Goal: Task Accomplishment & Management: Manage account settings

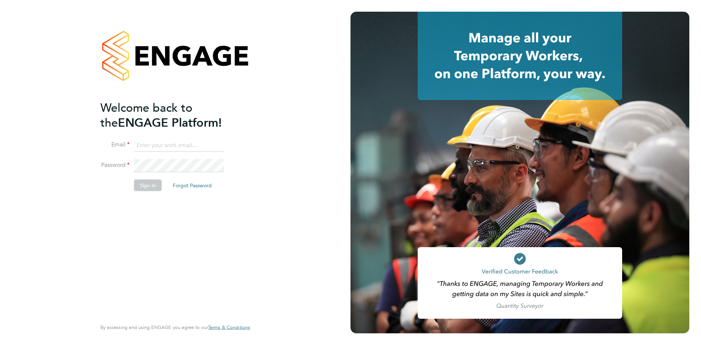
type input "shaye.stoneham@randstadcpe.com"
click at [144, 183] on button "Sign In" at bounding box center [148, 186] width 28 height 12
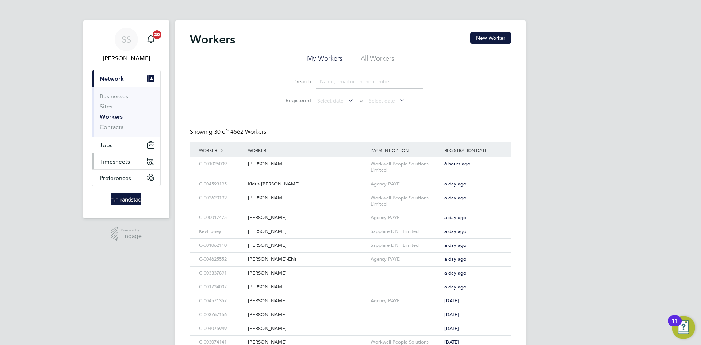
click at [99, 159] on button "Timesheets" at bounding box center [126, 161] width 68 height 16
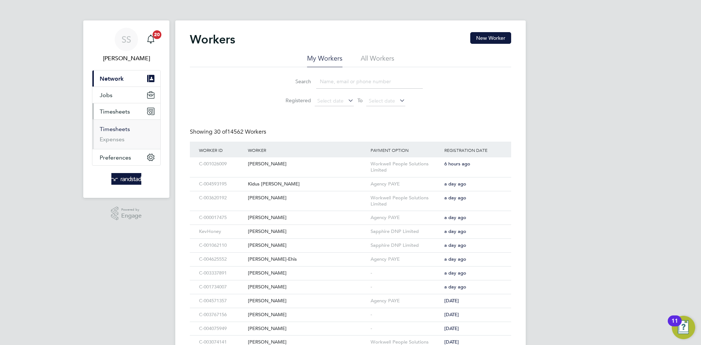
click at [118, 132] on link "Timesheets" at bounding box center [115, 129] width 30 height 7
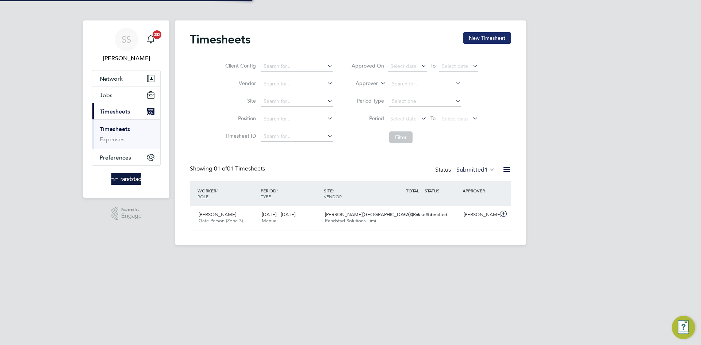
scroll to position [19, 64]
click at [506, 37] on button "New Timesheet" at bounding box center [487, 38] width 48 height 12
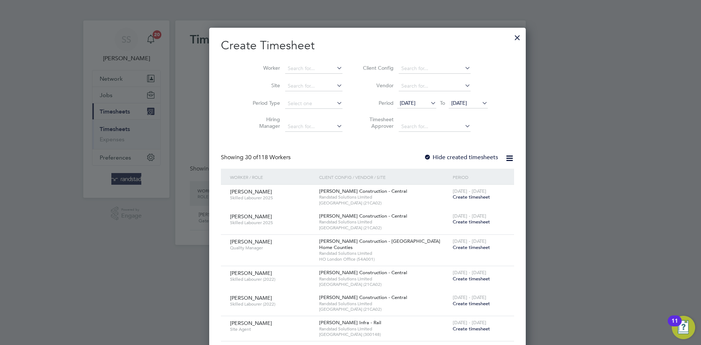
scroll to position [1410, 283]
click at [300, 68] on input at bounding box center [313, 69] width 57 height 10
click at [311, 78] on b "Mayegun" at bounding box center [304, 78] width 22 height 6
type input "Monsuru Mayegun"
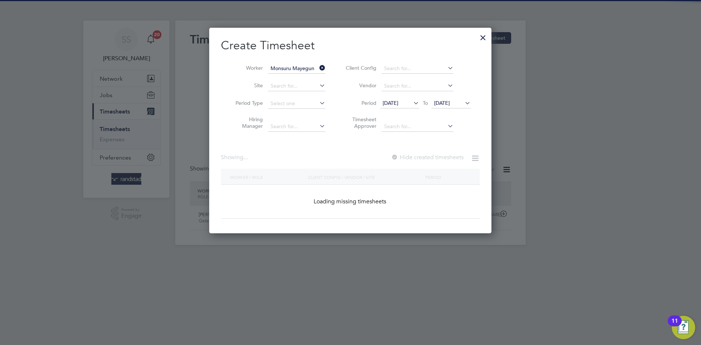
scroll to position [206, 283]
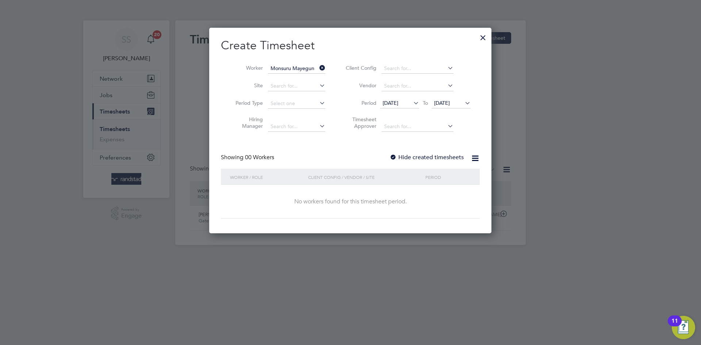
click at [360, 48] on h2 "Create Timesheet" at bounding box center [350, 45] width 259 height 15
click at [442, 149] on div "Create Timesheet Worker Monsuru Mayegun Site Period Type Hiring Manager Client …" at bounding box center [350, 128] width 259 height 181
click at [441, 157] on label "Hide created timesheets" at bounding box center [427, 157] width 74 height 7
click at [455, 106] on span "[DATE]" at bounding box center [451, 104] width 39 height 10
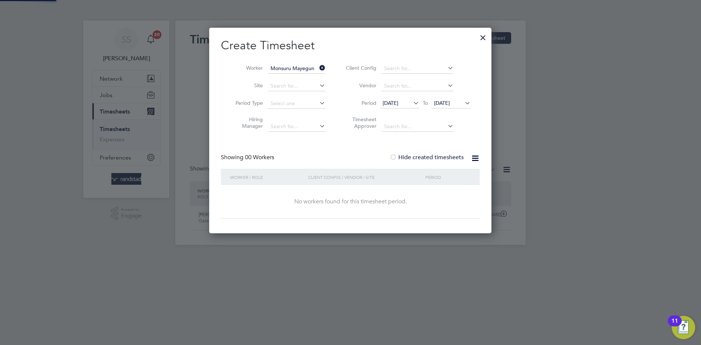
scroll to position [292, 0]
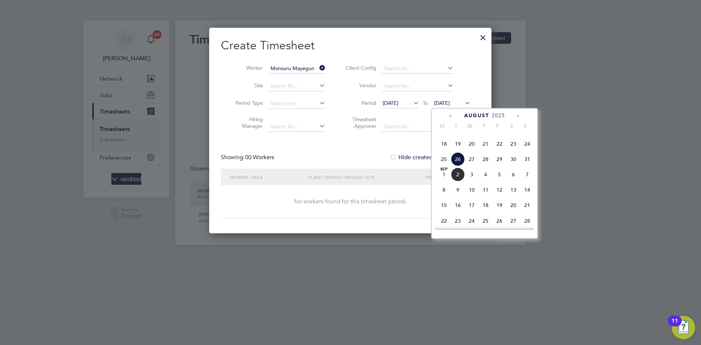
click at [475, 182] on span "3" at bounding box center [472, 175] width 14 height 14
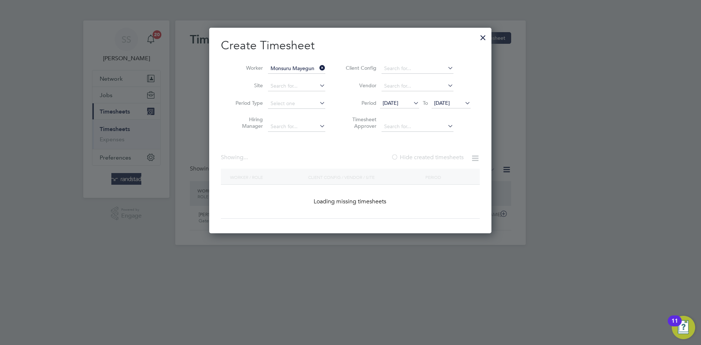
scroll to position [266, 288]
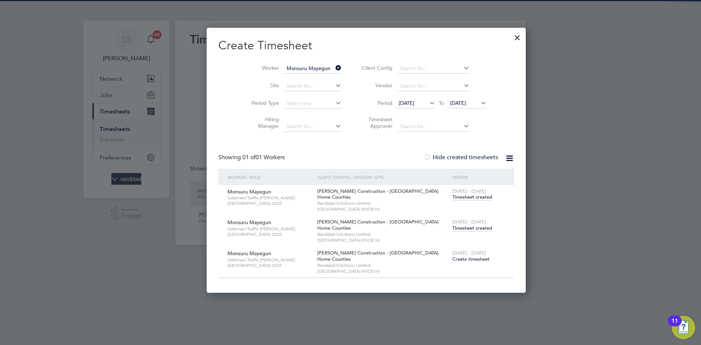
click at [453, 224] on span "[DATE] - [DATE]" at bounding box center [470, 222] width 34 height 6
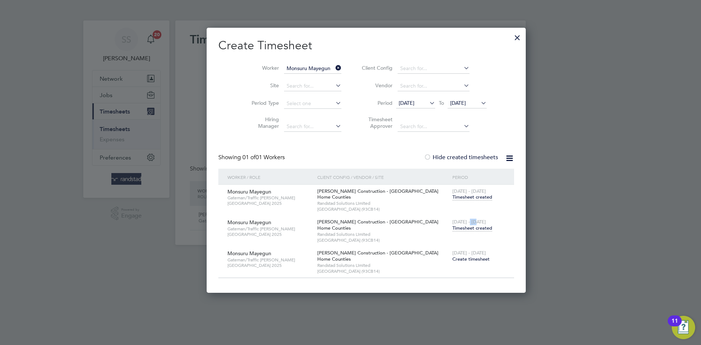
click at [453, 224] on span "[DATE] - [DATE]" at bounding box center [470, 222] width 34 height 6
click at [453, 225] on span "Timesheet created" at bounding box center [473, 228] width 40 height 7
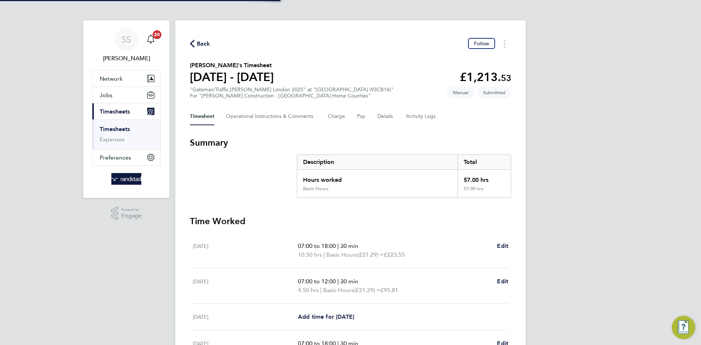
click at [381, 72] on section "[PERSON_NAME]'s Timesheet [DATE] - [DATE] £1,213. 53 "Gateman/Traffic [PERSON_N…" at bounding box center [350, 80] width 321 height 38
click at [388, 119] on button "Details" at bounding box center [386, 117] width 17 height 18
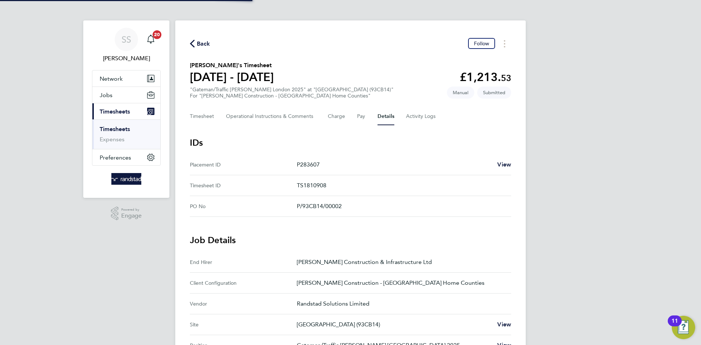
click at [382, 54] on div "Back Follow [PERSON_NAME]'s Timesheet [DATE] - [DATE] £1,213. 53 "Gateman/Traff…" at bounding box center [350, 273] width 351 height 507
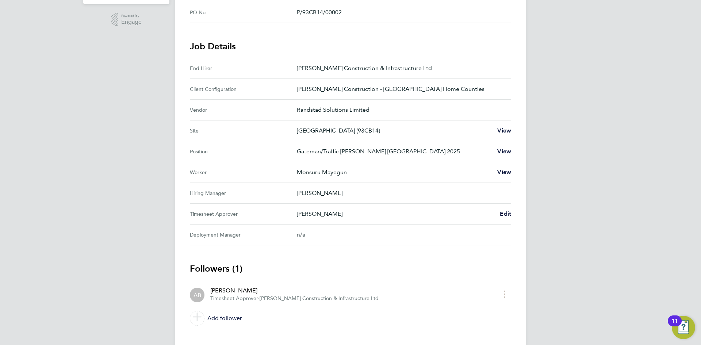
click at [592, 132] on div "SS [PERSON_NAME] Notifications 20 Applications: Network Businesses Sites Worker…" at bounding box center [350, 82] width 701 height 552
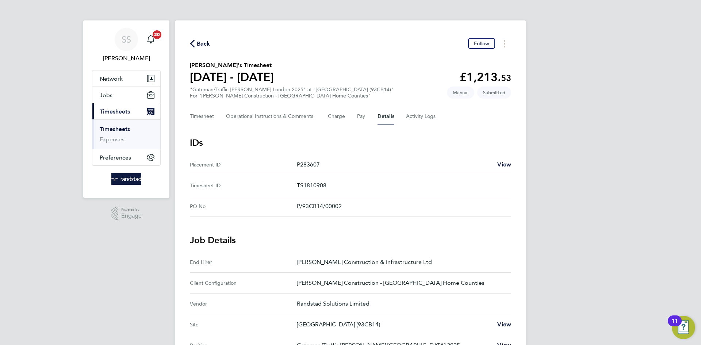
drag, startPoint x: 365, startPoint y: 51, endPoint x: 288, endPoint y: 75, distance: 80.1
click at [363, 50] on div "Back Follow [PERSON_NAME]'s Timesheet [DATE] - [DATE] £1,213. 53 "Gateman/Traff…" at bounding box center [350, 280] width 351 height 520
click at [305, 49] on div "Back Follow [PERSON_NAME]'s Timesheet [DATE] - [DATE] £1,213. 53 "Gateman/Traff…" at bounding box center [350, 280] width 351 height 520
click at [288, 45] on div "Back Follow" at bounding box center [350, 43] width 321 height 11
click at [418, 84] on section "[PERSON_NAME]'s Timesheet [DATE] - [DATE] £1,213. 53 "Gateman/Traffic [PERSON_N…" at bounding box center [350, 80] width 321 height 38
